Goal: Navigation & Orientation: Find specific page/section

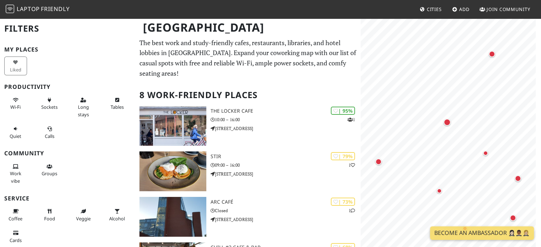
click at [36, 5] on span "Laptop" at bounding box center [28, 9] width 23 height 8
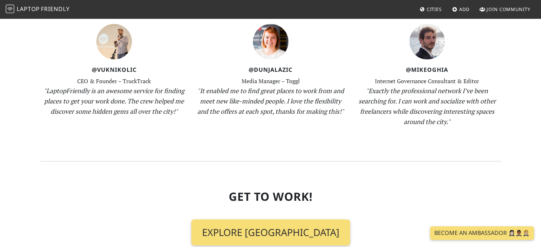
scroll to position [916, 0]
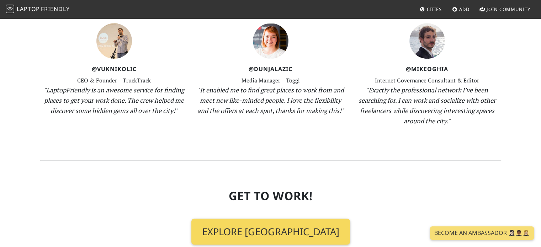
click at [269, 219] on link "Explore [GEOGRAPHIC_DATA]" at bounding box center [270, 232] width 159 height 26
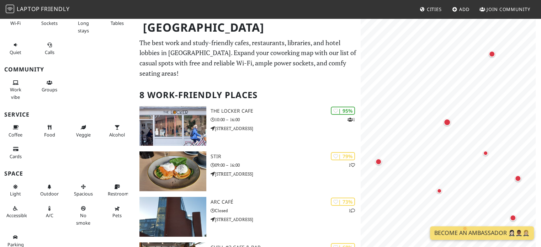
scroll to position [87, 0]
